Goal: Task Accomplishment & Management: Use online tool/utility

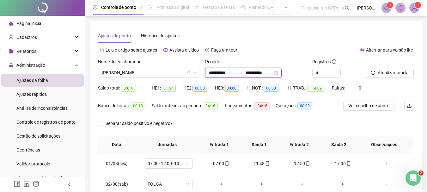
click at [256, 69] on input "**********" at bounding box center [259, 72] width 27 height 7
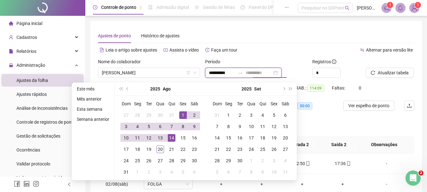
type input "**********"
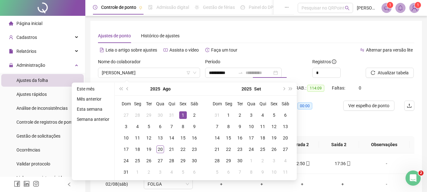
click at [184, 115] on div "1" at bounding box center [183, 115] width 8 height 8
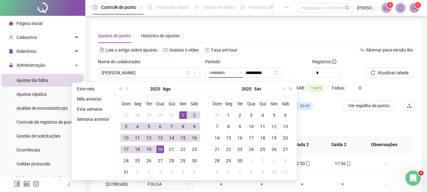
click at [159, 149] on div "20" at bounding box center [161, 150] width 8 height 8
type input "**********"
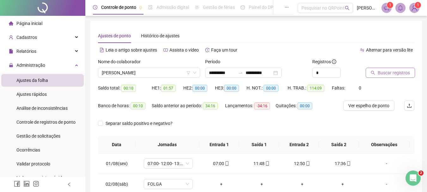
click at [375, 71] on icon "search" at bounding box center [373, 73] width 4 height 4
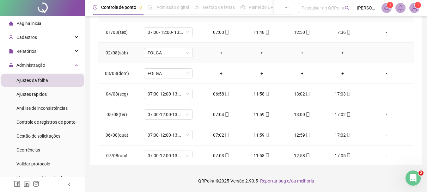
scroll to position [36, 0]
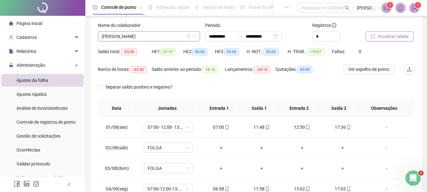
click at [167, 39] on span "[PERSON_NAME]" at bounding box center [149, 36] width 95 height 9
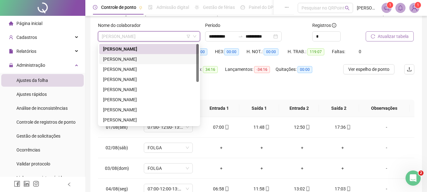
click at [155, 55] on div "[PERSON_NAME]" at bounding box center [149, 59] width 100 height 10
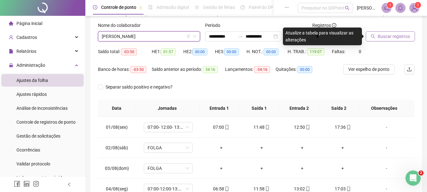
click at [399, 34] on span "Buscar registros" at bounding box center [394, 36] width 32 height 7
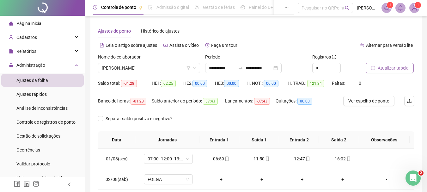
scroll to position [0, 0]
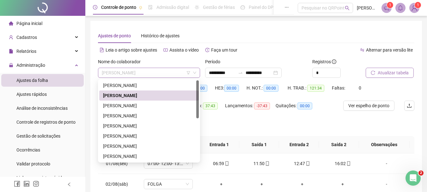
click at [150, 70] on span "[PERSON_NAME]" at bounding box center [149, 72] width 95 height 9
click at [126, 103] on div "[PERSON_NAME]" at bounding box center [149, 105] width 92 height 7
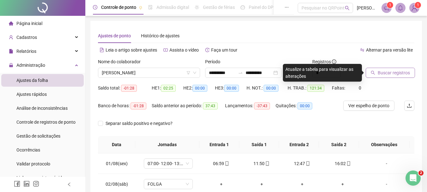
click at [378, 69] on button "Buscar registros" at bounding box center [390, 73] width 49 height 10
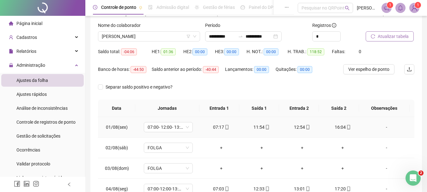
scroll to position [5, 0]
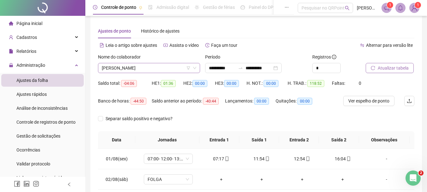
click at [158, 69] on span "[PERSON_NAME]" at bounding box center [149, 67] width 95 height 9
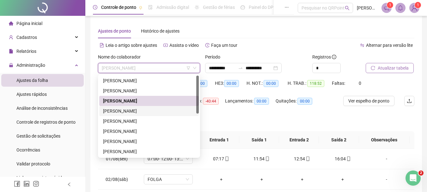
click at [132, 109] on div "[PERSON_NAME]" at bounding box center [149, 111] width 92 height 7
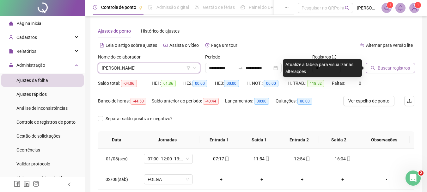
click at [379, 66] on span "Buscar registros" at bounding box center [394, 68] width 32 height 7
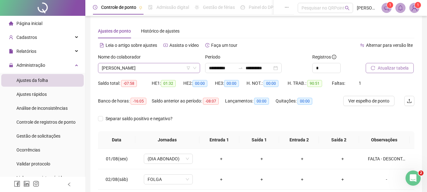
click at [156, 71] on span "[PERSON_NAME]" at bounding box center [149, 67] width 95 height 9
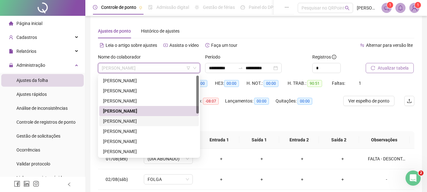
click at [137, 122] on div "[PERSON_NAME]" at bounding box center [149, 121] width 92 height 7
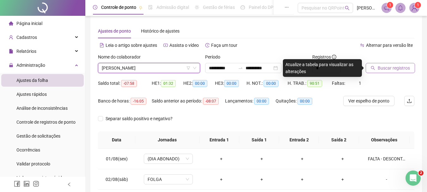
click at [377, 70] on button "Buscar registros" at bounding box center [390, 68] width 49 height 10
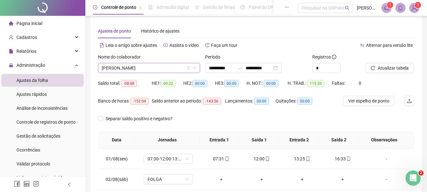
click at [141, 67] on span "[PERSON_NAME]" at bounding box center [149, 67] width 95 height 9
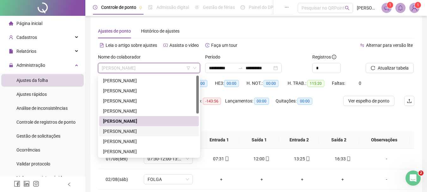
click at [125, 132] on div "[PERSON_NAME]" at bounding box center [149, 131] width 92 height 7
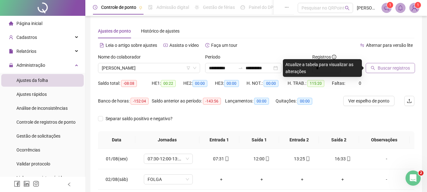
click at [391, 65] on span "Buscar registros" at bounding box center [394, 68] width 32 height 7
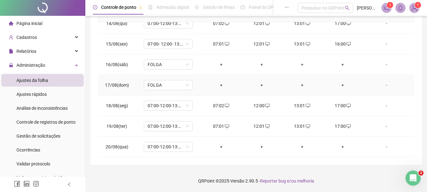
scroll to position [276, 0]
click at [221, 148] on div "+" at bounding box center [221, 146] width 30 height 7
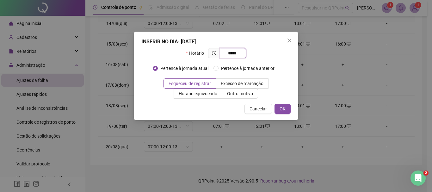
type input "*****"
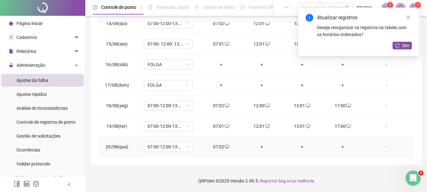
click at [262, 146] on div "+" at bounding box center [262, 146] width 30 height 7
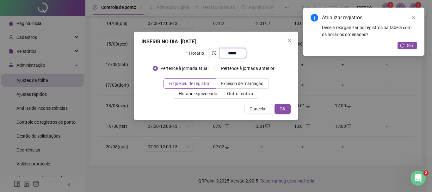
type input "*****"
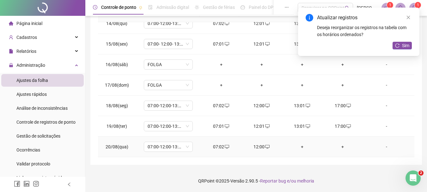
click at [300, 147] on div "+" at bounding box center [302, 146] width 30 height 7
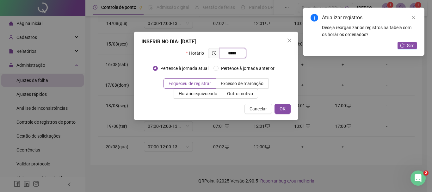
type input "*****"
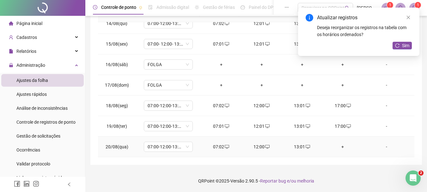
click at [339, 144] on div "+" at bounding box center [343, 146] width 30 height 7
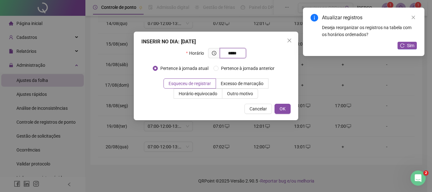
type input "*****"
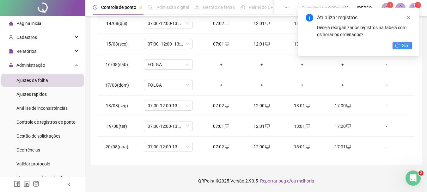
click at [402, 42] on button "Sim" at bounding box center [402, 46] width 19 height 8
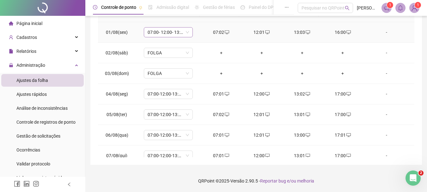
scroll to position [36, 0]
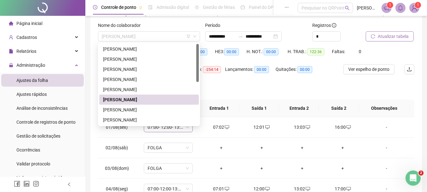
click at [162, 34] on span "[PERSON_NAME]" at bounding box center [149, 36] width 95 height 9
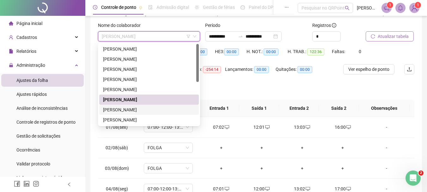
click at [124, 106] on div "[PERSON_NAME]" at bounding box center [149, 110] width 100 height 10
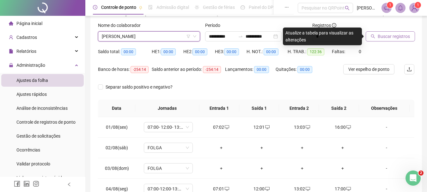
click at [397, 31] on button "Buscar registros" at bounding box center [390, 36] width 49 height 10
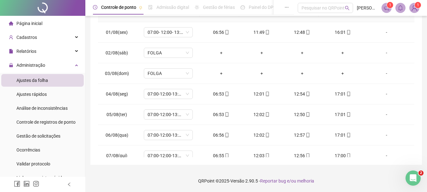
scroll to position [5, 0]
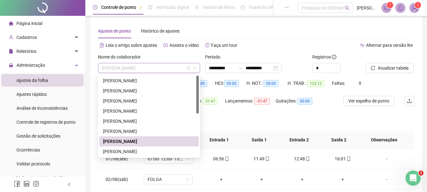
click at [144, 68] on span "[PERSON_NAME]" at bounding box center [149, 67] width 95 height 9
click at [127, 152] on div "[PERSON_NAME]" at bounding box center [149, 151] width 92 height 7
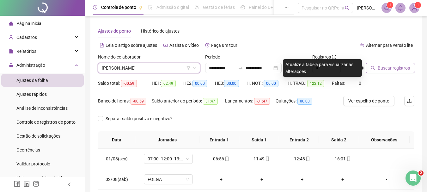
click at [394, 63] on button "Buscar registros" at bounding box center [390, 68] width 49 height 10
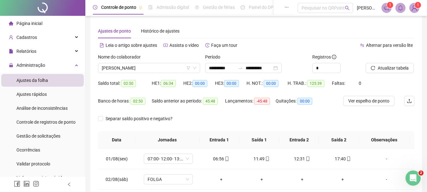
scroll to position [36, 0]
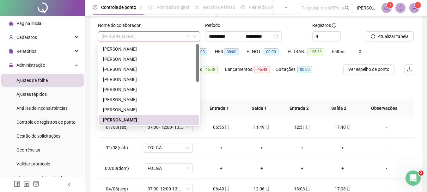
click at [165, 36] on span "[PERSON_NAME]" at bounding box center [149, 36] width 95 height 9
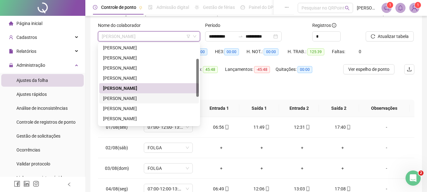
click at [128, 99] on div "[PERSON_NAME]" at bounding box center [149, 98] width 92 height 7
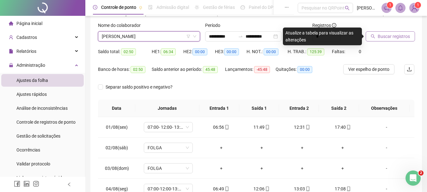
click at [382, 39] on span "Buscar registros" at bounding box center [394, 36] width 32 height 7
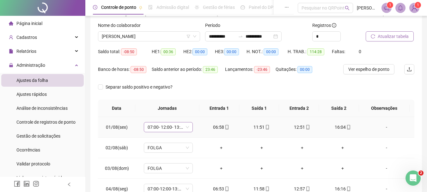
scroll to position [0, 0]
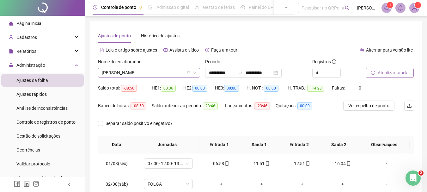
click at [162, 69] on span "[PERSON_NAME]" at bounding box center [149, 72] width 95 height 9
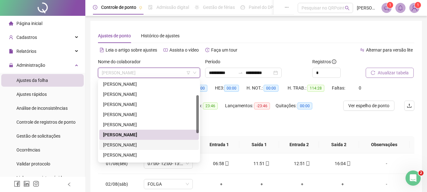
click at [127, 144] on div "[PERSON_NAME]" at bounding box center [149, 144] width 92 height 7
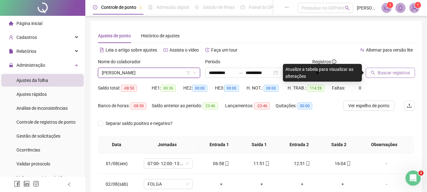
click at [400, 72] on span "Buscar registros" at bounding box center [394, 72] width 32 height 7
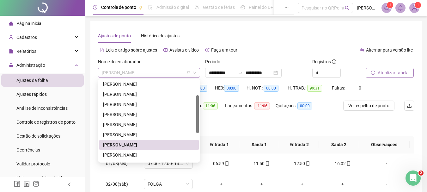
click at [165, 76] on span "[PERSON_NAME]" at bounding box center [149, 72] width 95 height 9
click at [124, 154] on div "[PERSON_NAME]" at bounding box center [149, 155] width 92 height 7
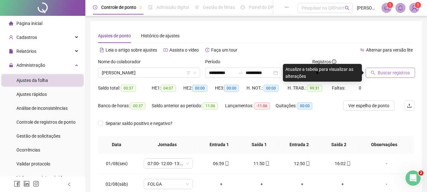
click at [394, 68] on button "Buscar registros" at bounding box center [390, 73] width 49 height 10
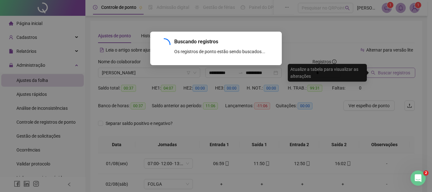
click at [391, 71] on div "Buscando registros Os registros de ponto estão sendo buscados... OK" at bounding box center [216, 96] width 432 height 192
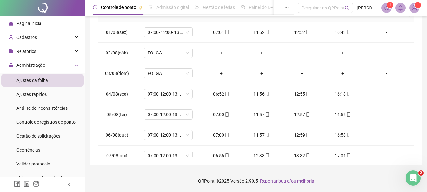
scroll to position [36, 0]
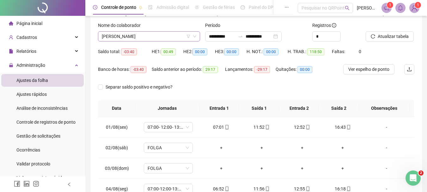
click at [146, 35] on span "[PERSON_NAME]" at bounding box center [149, 36] width 95 height 9
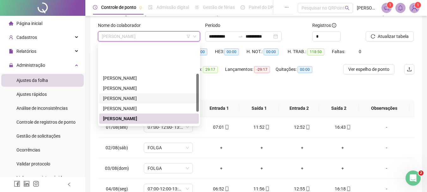
scroll to position [91, 0]
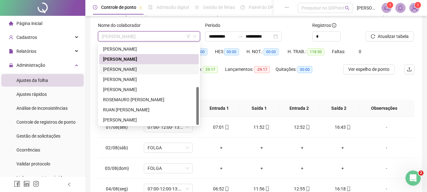
click at [140, 72] on div "[PERSON_NAME]" at bounding box center [149, 69] width 92 height 7
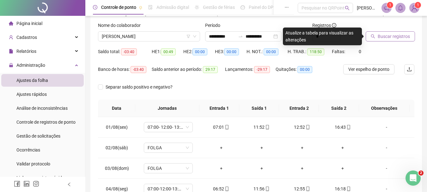
click at [388, 37] on span "Buscar registros" at bounding box center [394, 36] width 32 height 7
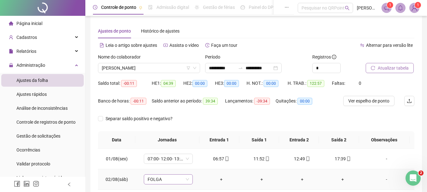
scroll to position [0, 0]
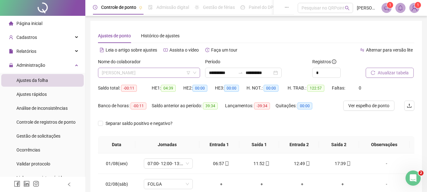
click at [150, 77] on span "[PERSON_NAME]" at bounding box center [149, 72] width 95 height 9
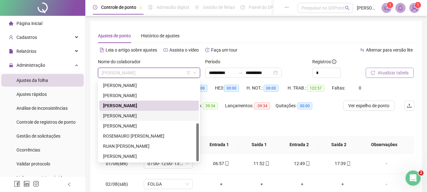
click at [128, 116] on div "[PERSON_NAME]" at bounding box center [149, 115] width 92 height 7
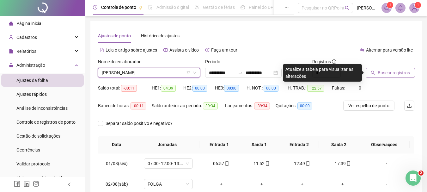
click at [389, 71] on span "Buscar registros" at bounding box center [394, 72] width 32 height 7
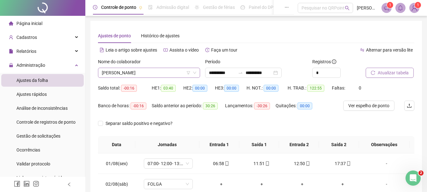
click at [150, 75] on span "[PERSON_NAME]" at bounding box center [149, 72] width 95 height 9
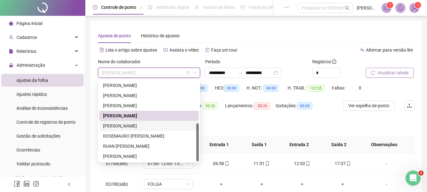
drag, startPoint x: 136, startPoint y: 126, endPoint x: 149, endPoint y: 126, distance: 13.3
click at [136, 126] on div "[PERSON_NAME]" at bounding box center [149, 125] width 92 height 7
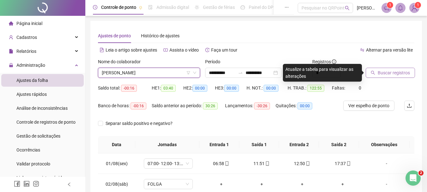
click at [390, 74] on span "Buscar registros" at bounding box center [394, 72] width 32 height 7
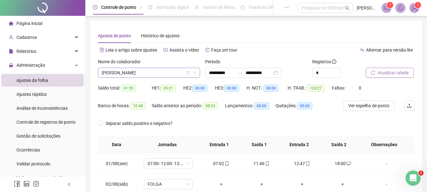
click at [170, 71] on span "[PERSON_NAME]" at bounding box center [149, 72] width 95 height 9
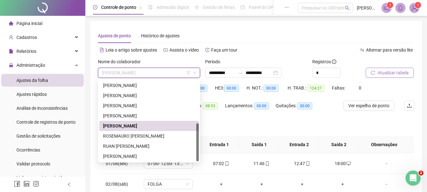
scroll to position [63, 0]
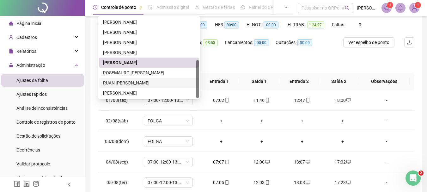
click at [124, 85] on div "RUAN [PERSON_NAME]" at bounding box center [149, 82] width 92 height 7
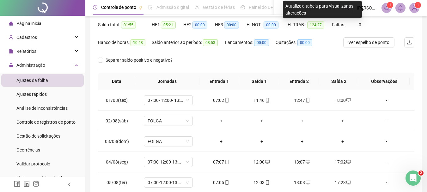
scroll to position [0, 0]
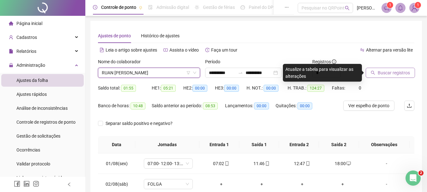
drag, startPoint x: 388, startPoint y: 77, endPoint x: 390, endPoint y: 71, distance: 6.4
click at [389, 72] on button "Buscar registros" at bounding box center [390, 73] width 49 height 10
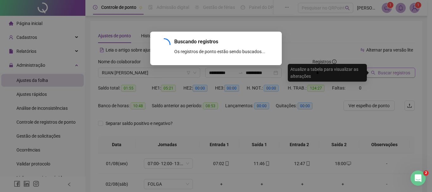
click at [392, 68] on div "Buscando registros Os registros de ponto estão sendo buscados... OK" at bounding box center [216, 96] width 432 height 192
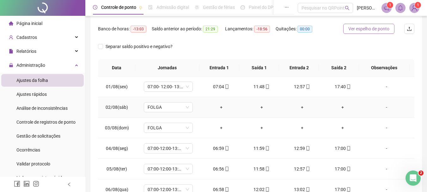
scroll to position [45, 0]
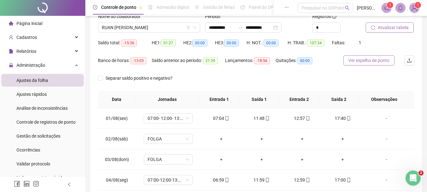
click at [382, 63] on span "Ver espelho de ponto" at bounding box center [369, 60] width 41 height 7
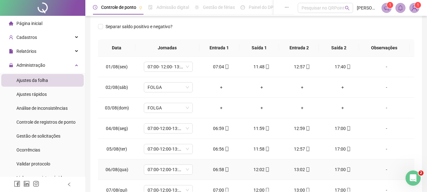
scroll to position [95, 0]
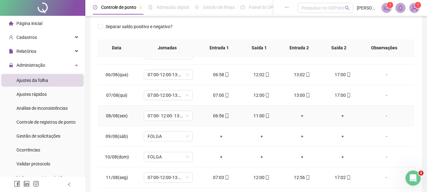
click at [384, 115] on div "-" at bounding box center [386, 115] width 37 height 7
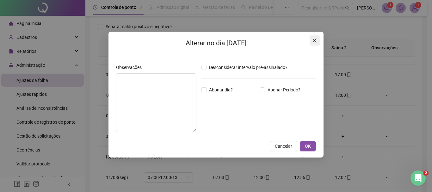
click at [316, 42] on icon "close" at bounding box center [314, 40] width 5 height 5
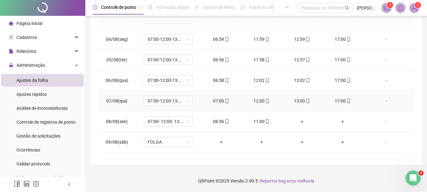
scroll to position [86, 0]
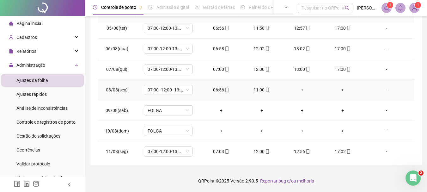
click at [382, 92] on div "-" at bounding box center [386, 89] width 37 height 7
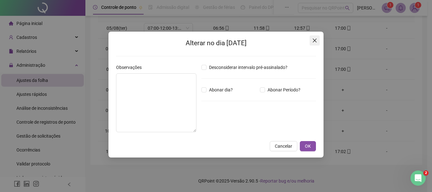
click at [315, 40] on icon "close" at bounding box center [315, 41] width 4 height 4
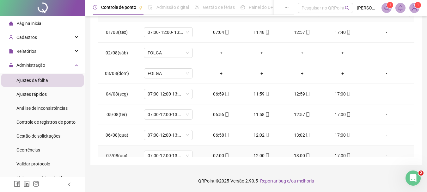
scroll to position [5, 0]
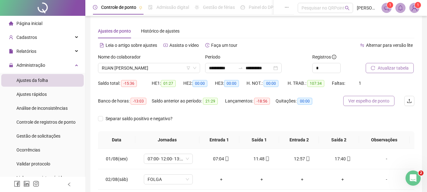
click at [373, 103] on span "Ver espelho de ponto" at bounding box center [369, 100] width 41 height 7
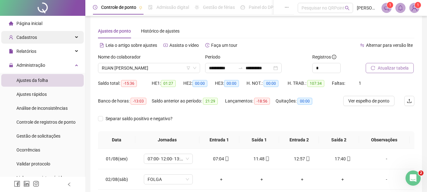
click at [30, 36] on span "Cadastros" at bounding box center [26, 37] width 21 height 5
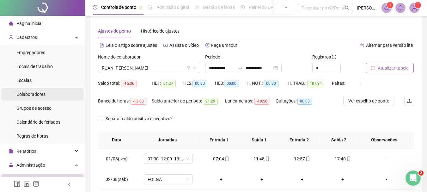
click at [37, 90] on div "Colaboradores" at bounding box center [30, 94] width 29 height 13
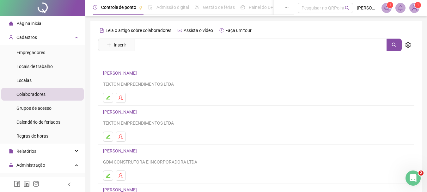
scroll to position [114, 0]
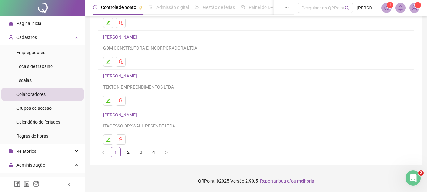
click at [150, 153] on link "4" at bounding box center [153, 151] width 9 height 9
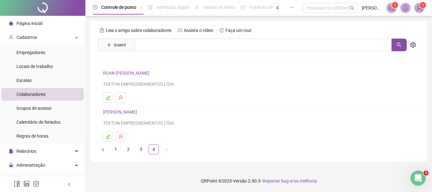
click at [131, 74] on link "RUAN [PERSON_NAME]" at bounding box center [127, 73] width 48 height 5
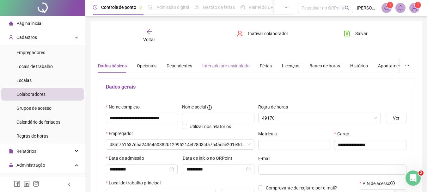
type input "*****"
click at [310, 63] on div "Banco de horas" at bounding box center [325, 65] width 31 height 7
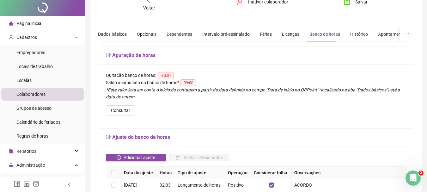
scroll to position [95, 0]
